Goal: Check status: Check status

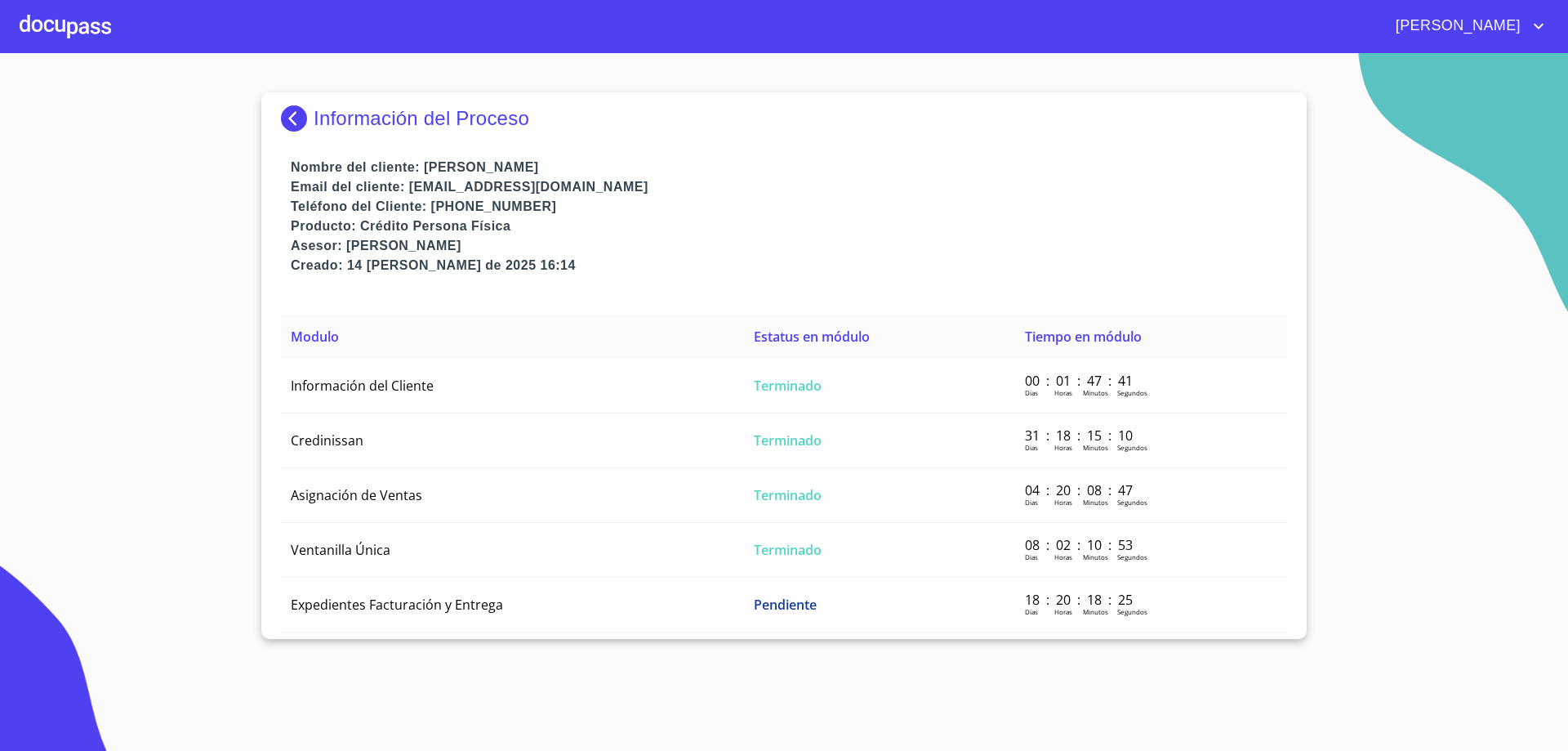
scroll to position [12, 0]
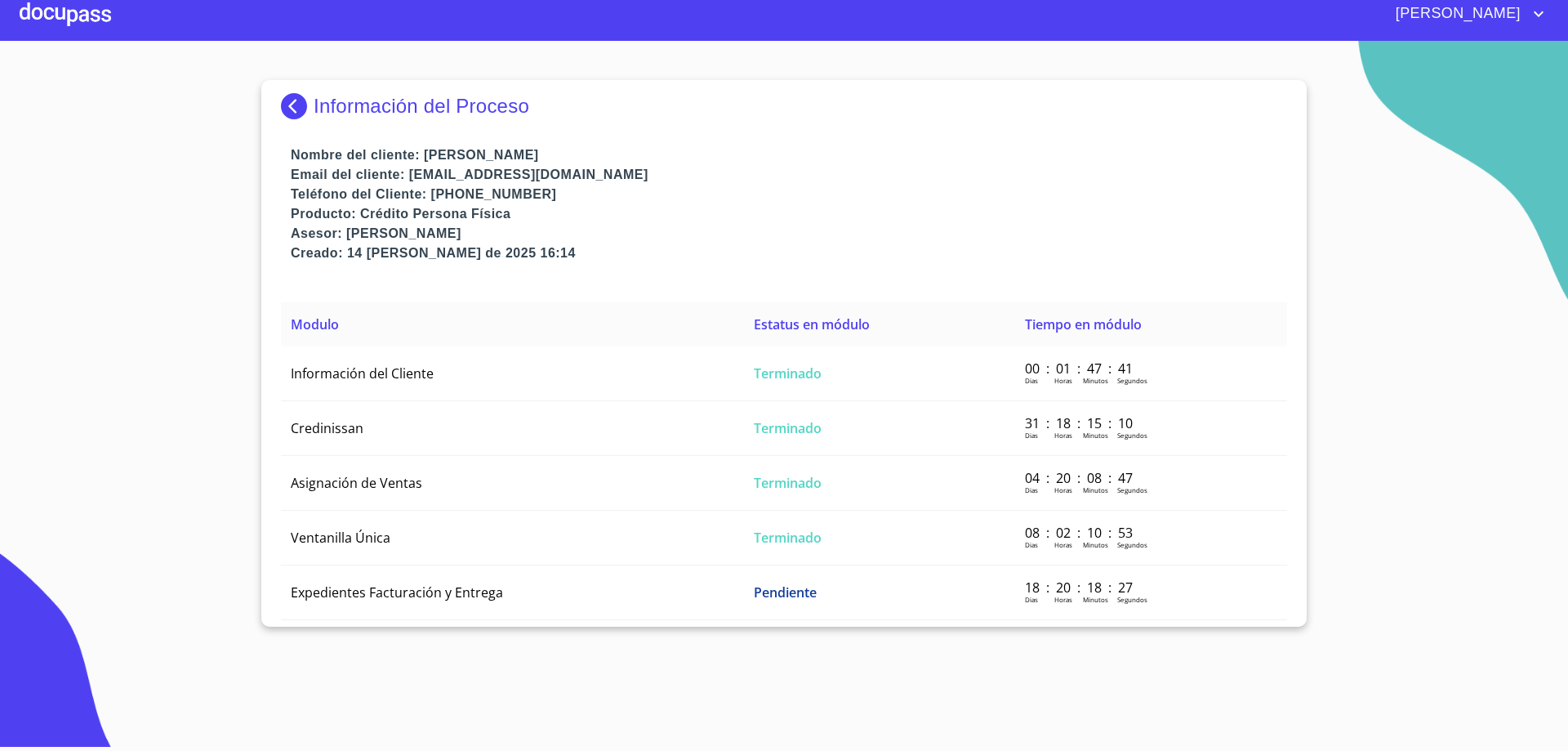
click at [279, 110] on div "Información del Proceso Nombre del cliente: [PERSON_NAME] Email del cliente: [E…" at bounding box center [784, 353] width 1046 height 547
click at [295, 94] on img at bounding box center [297, 106] width 33 height 26
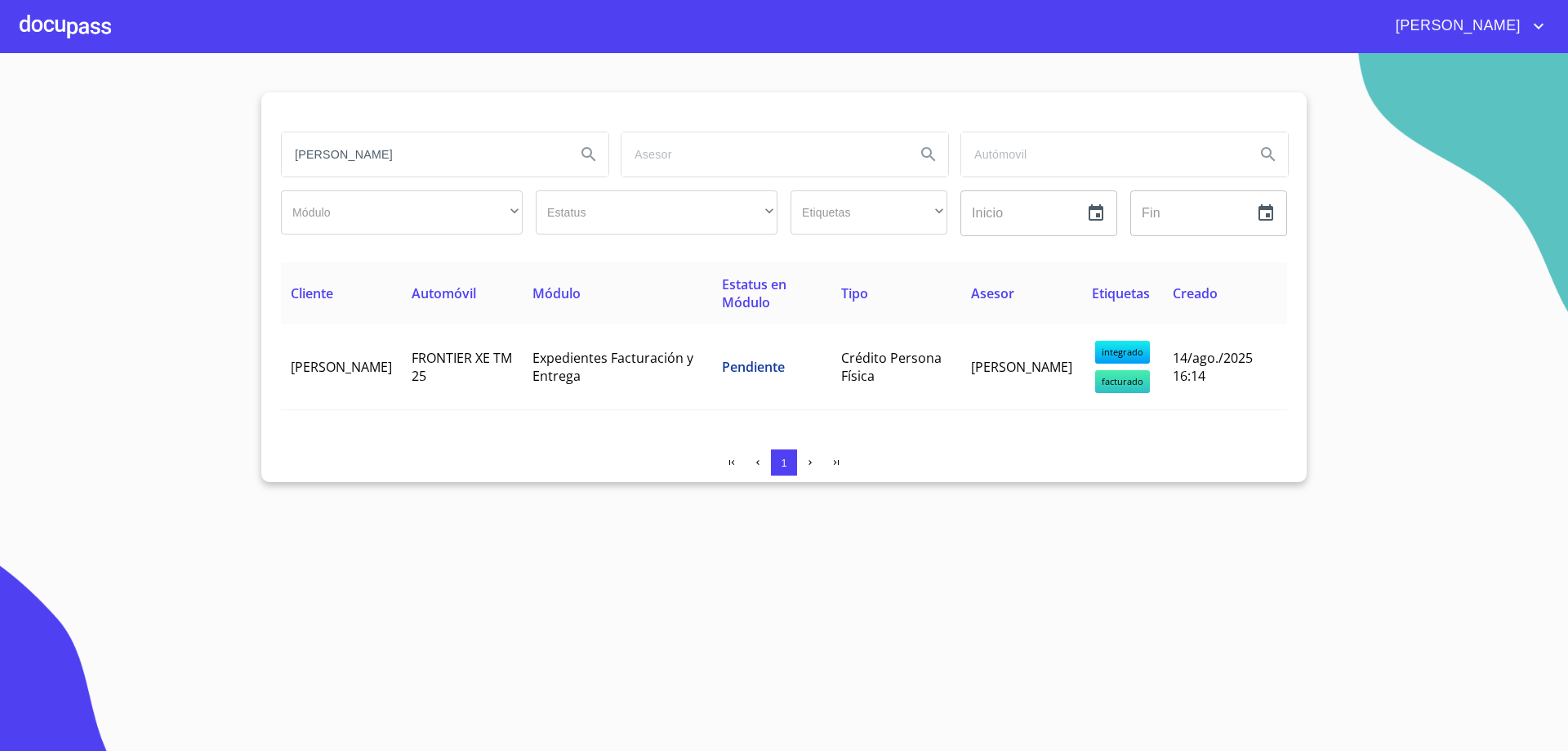
click at [407, 150] on input "[PERSON_NAME]" at bounding box center [422, 154] width 281 height 44
type input "C"
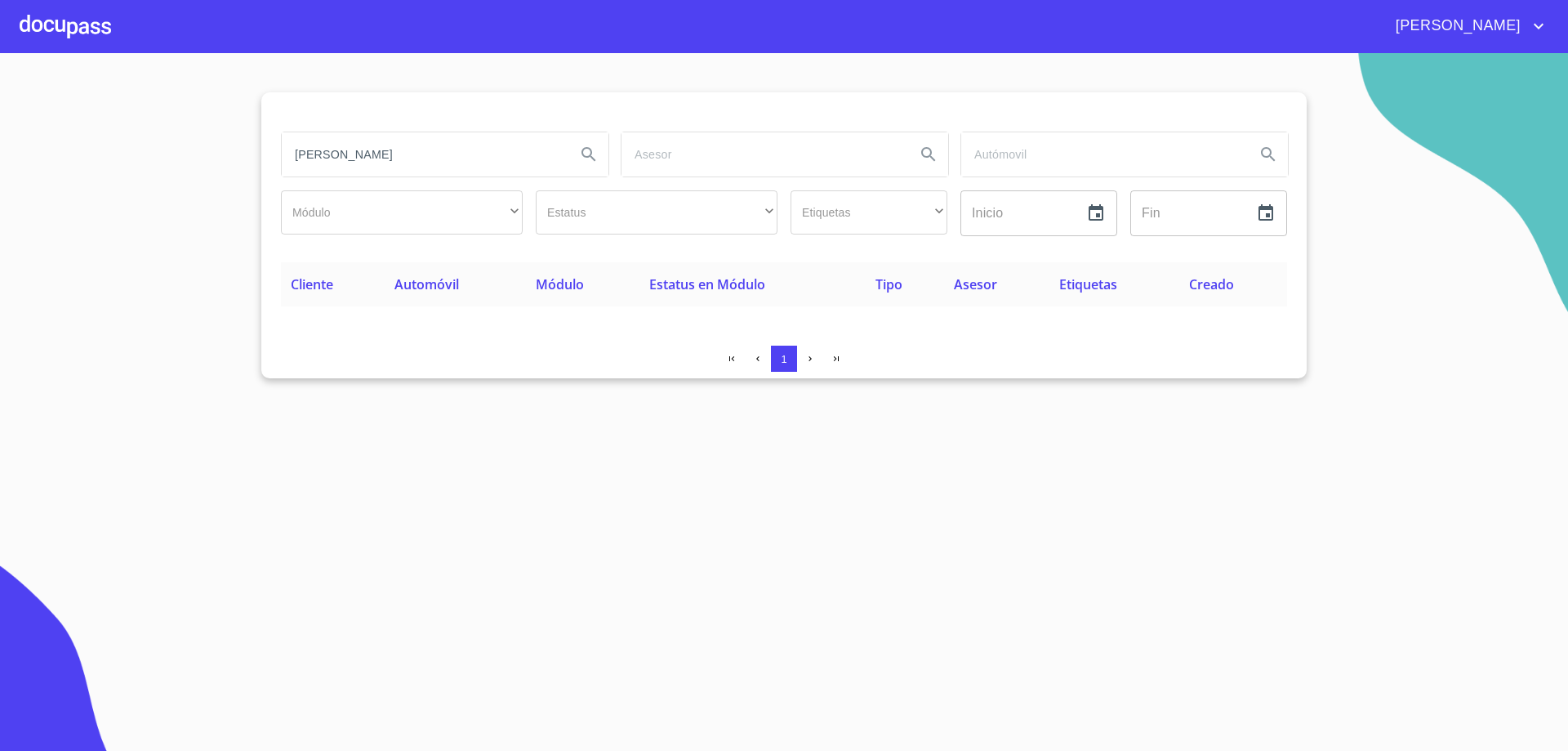
type input "[PERSON_NAME]"
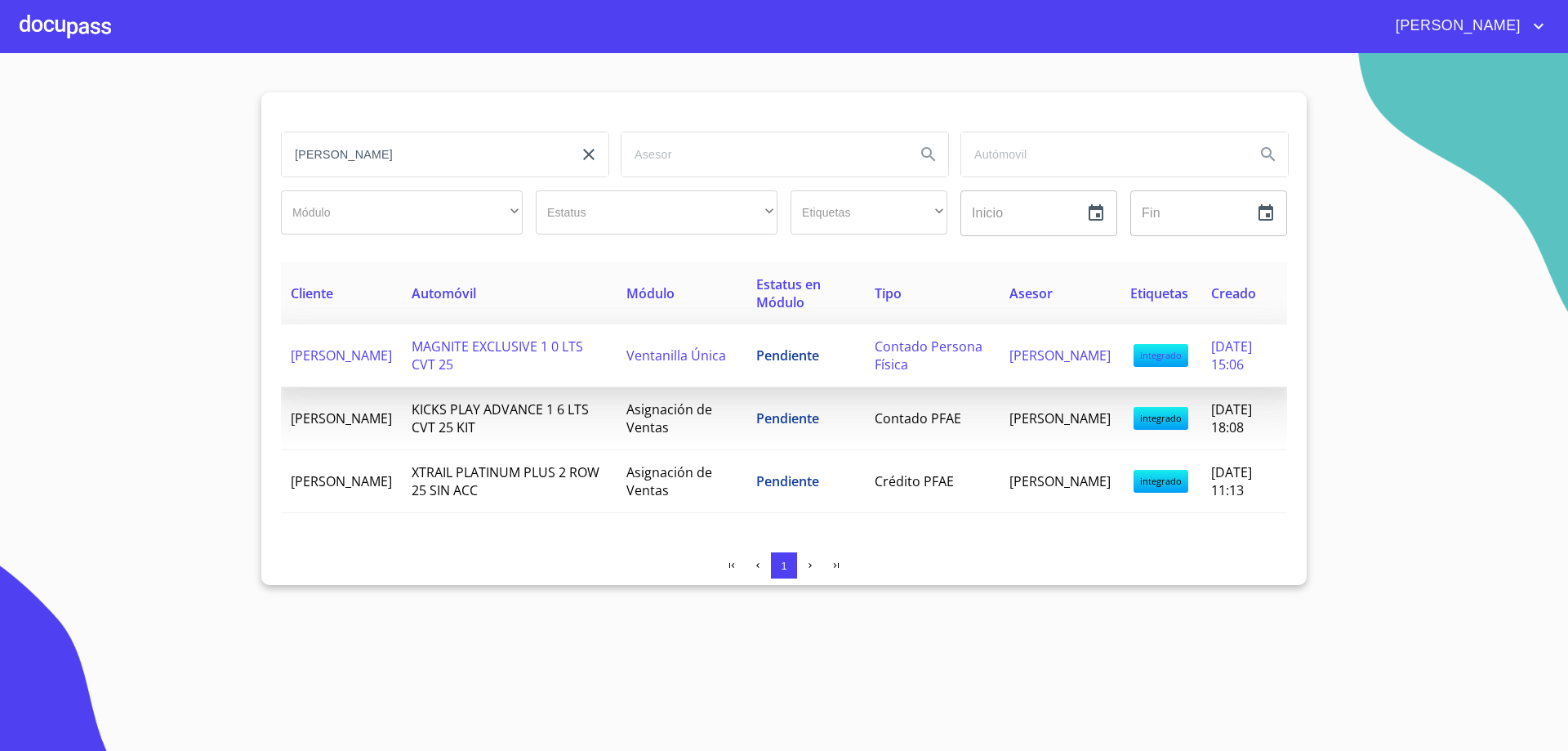
click at [523, 338] on span "MAGNITE EXCLUSIVE 1 0 LTS CVT 25" at bounding box center [497, 355] width 171 height 36
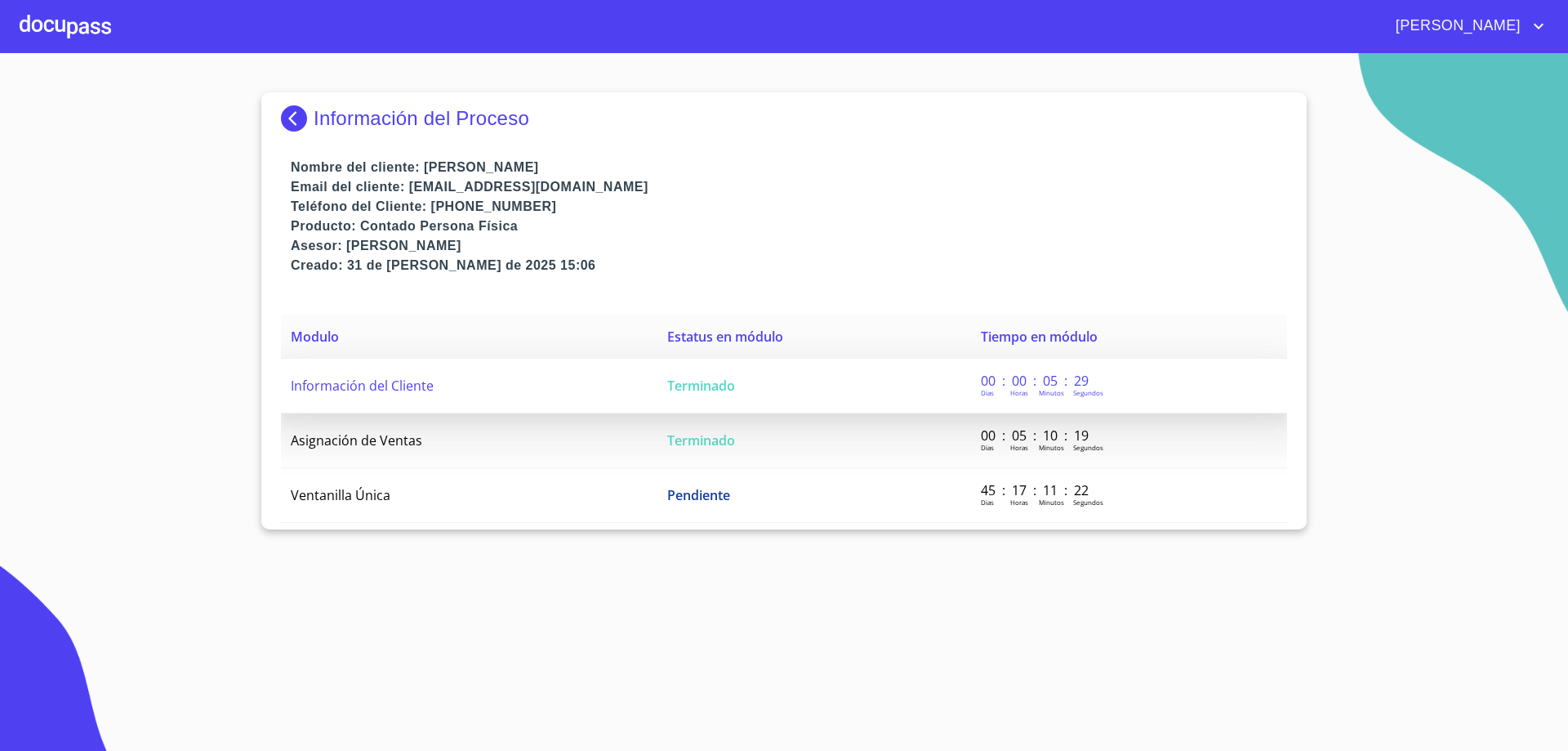
click at [554, 377] on td "Información del Cliente" at bounding box center [470, 386] width 376 height 55
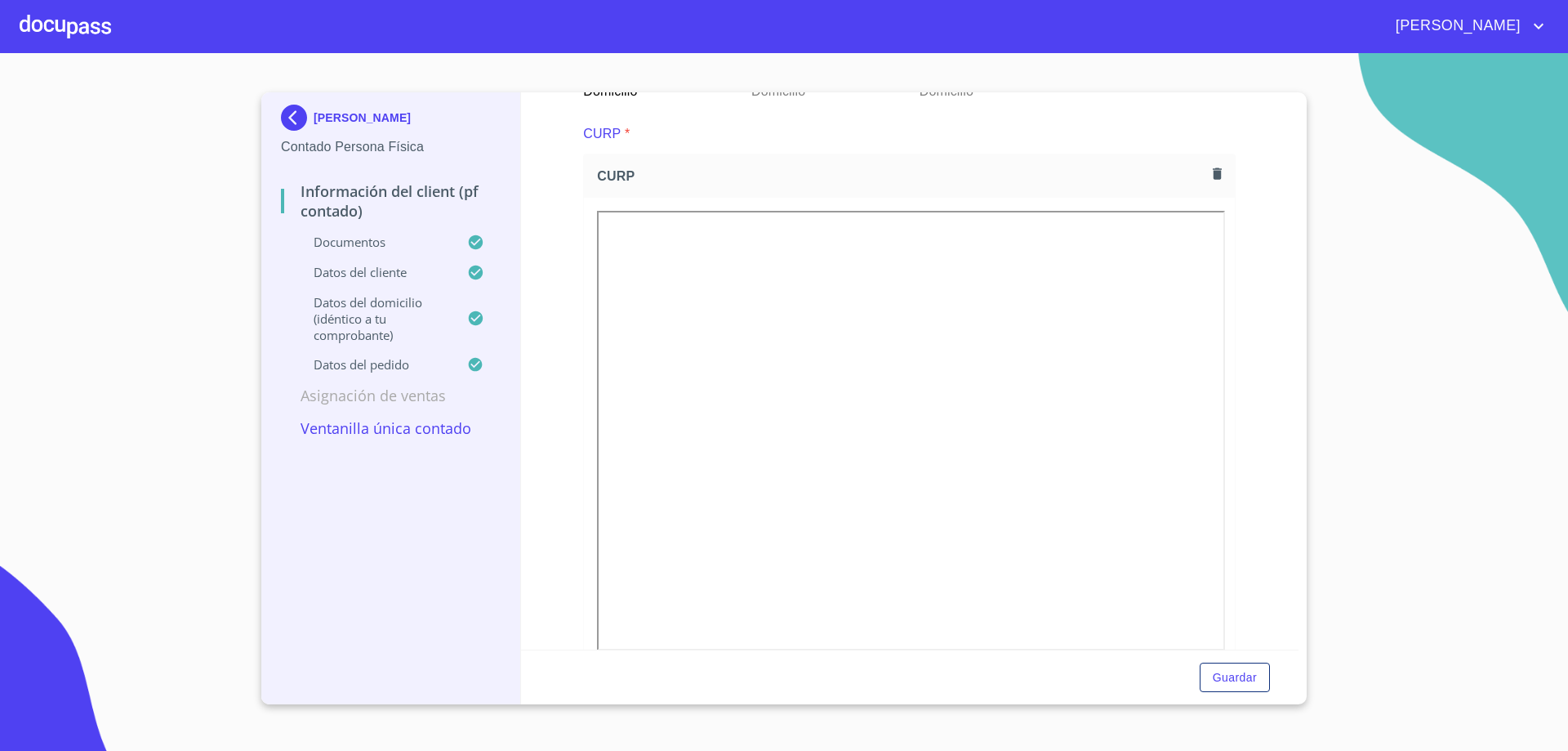
scroll to position [1677, 0]
click at [304, 113] on img at bounding box center [297, 118] width 33 height 26
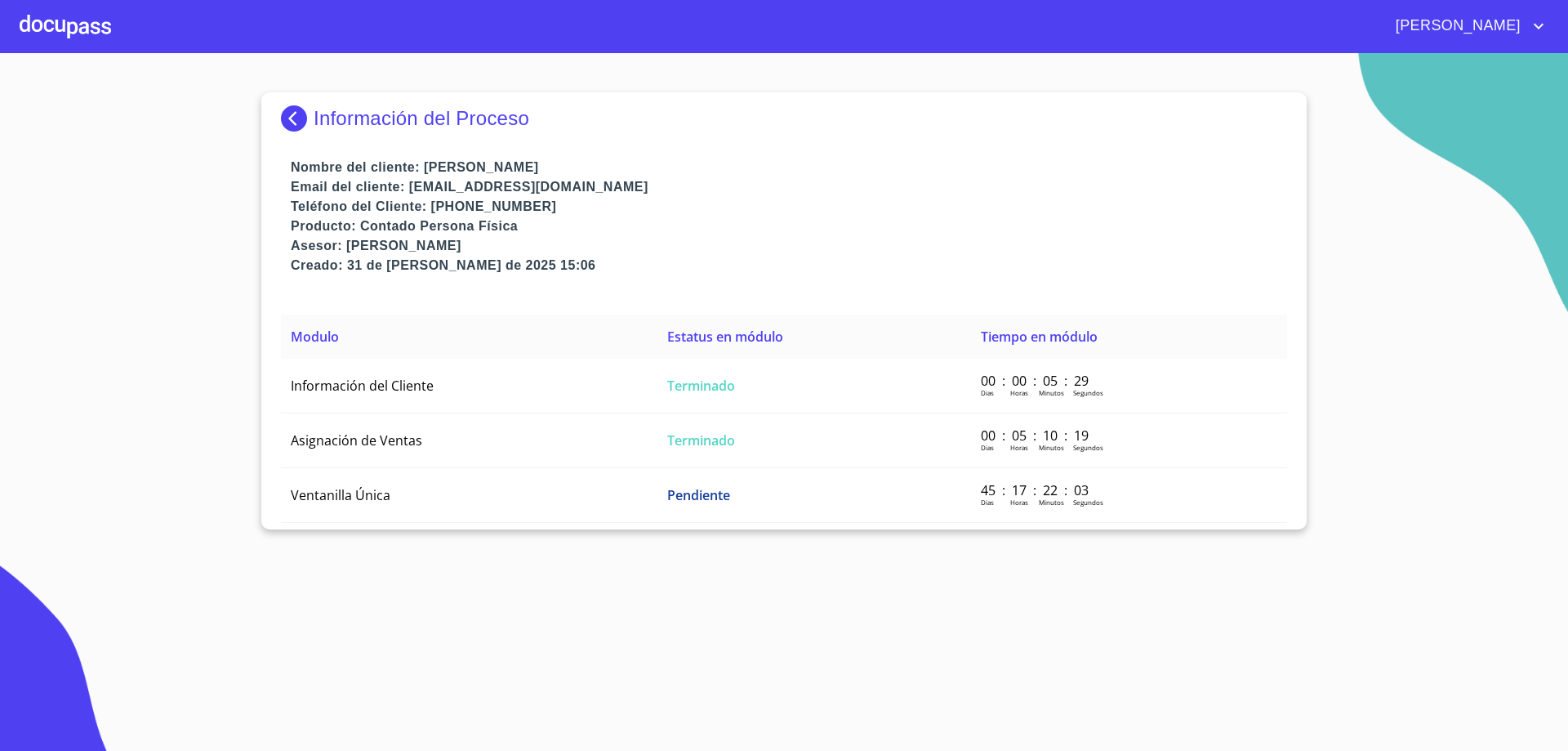
click at [296, 113] on img at bounding box center [297, 119] width 33 height 26
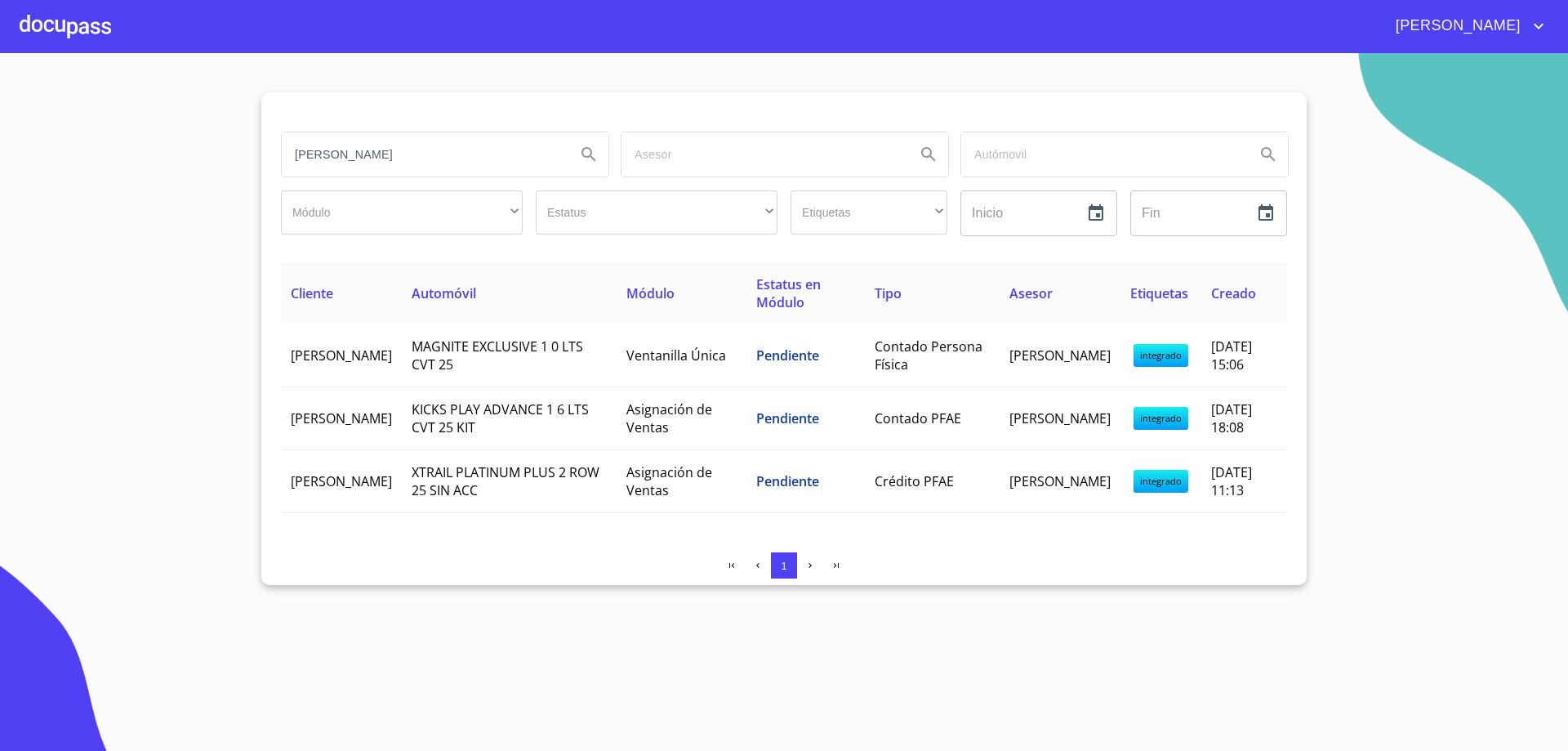
click at [487, 164] on input "[PERSON_NAME]" at bounding box center [422, 154] width 281 height 44
type input "A"
type input "[PERSON_NAME]"
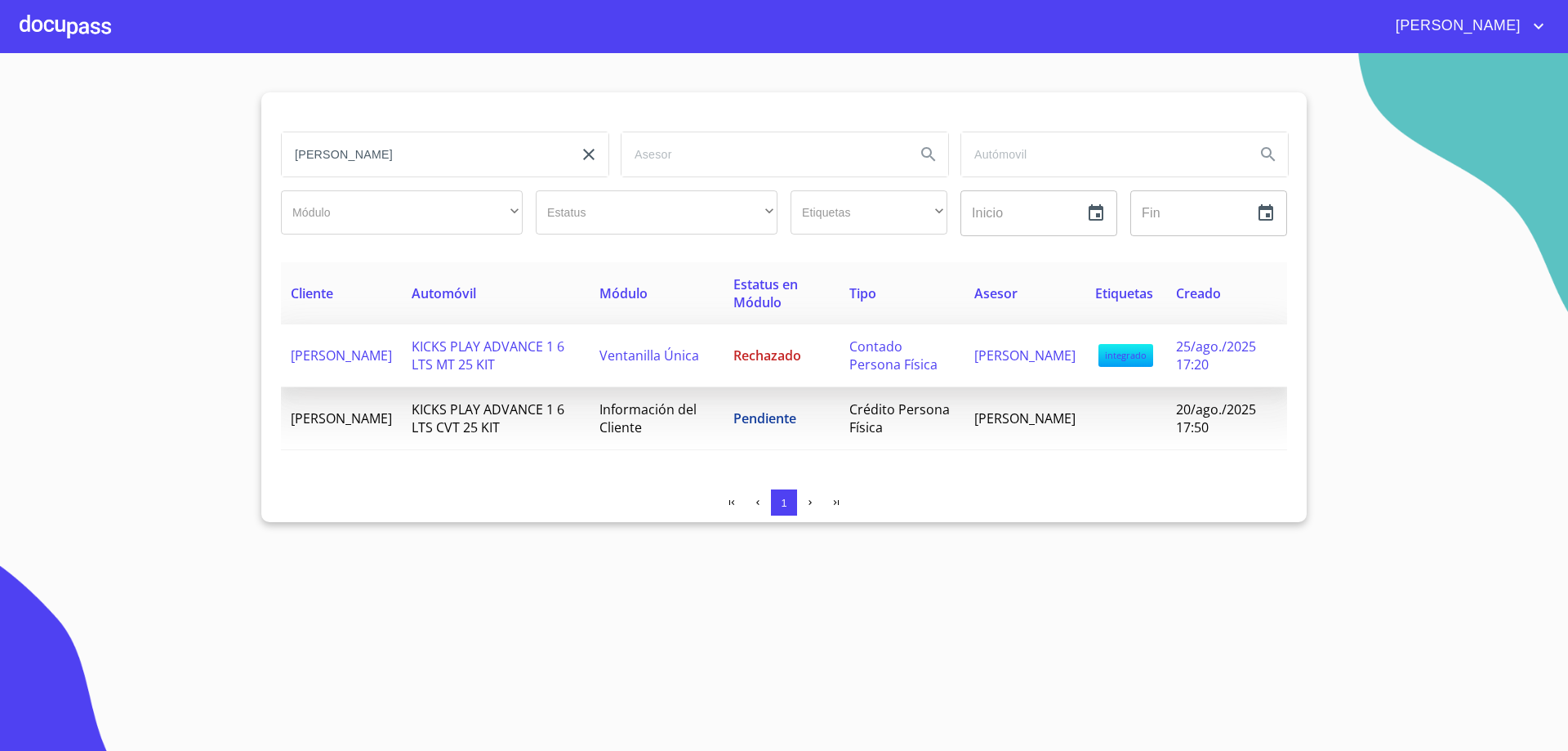
click at [540, 374] on td "KICKS PLAY ADVANCE 1 6 LTS MT 25 KIT" at bounding box center [496, 356] width 188 height 63
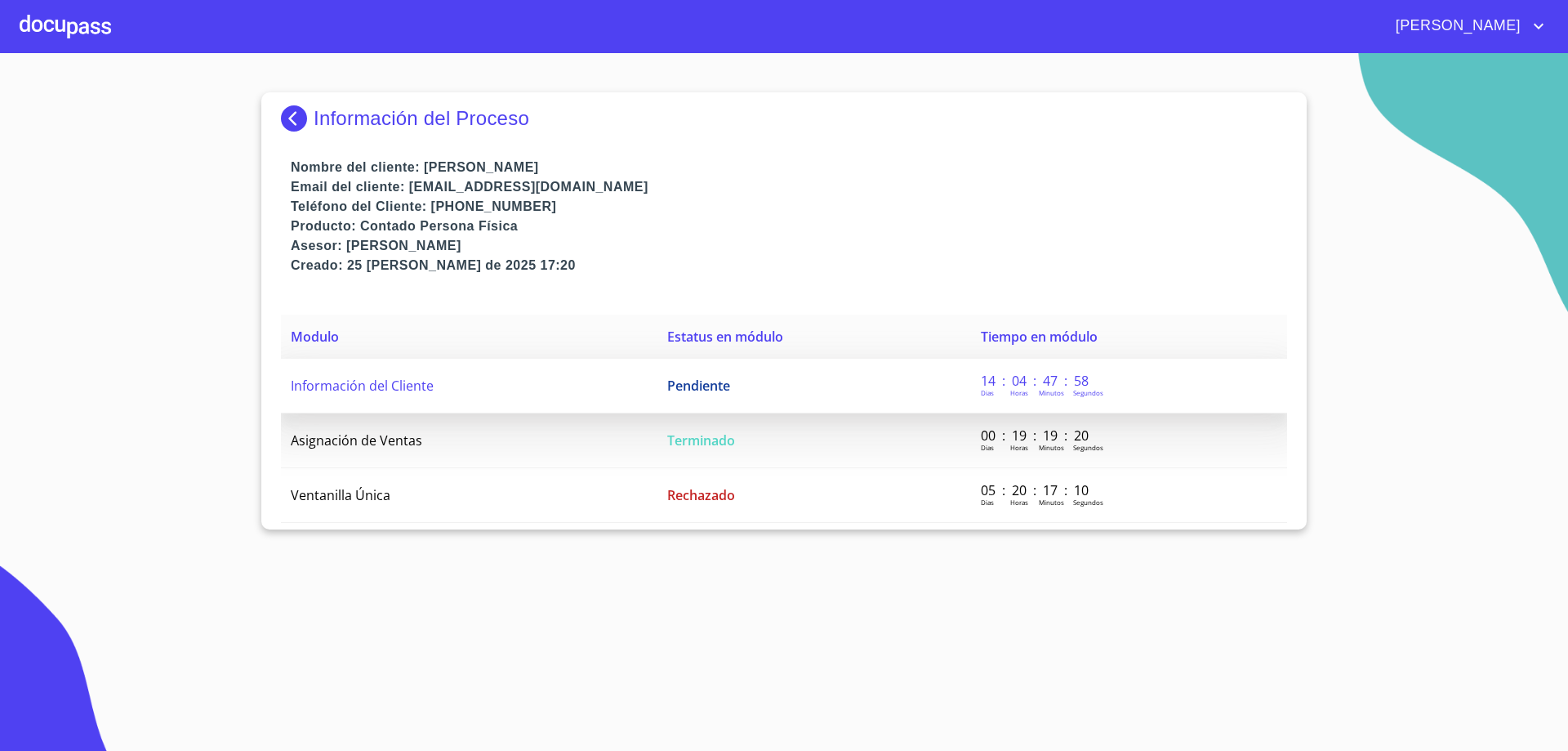
click at [645, 392] on td "Información del Cliente" at bounding box center [470, 386] width 376 height 55
